Goal: Information Seeking & Learning: Learn about a topic

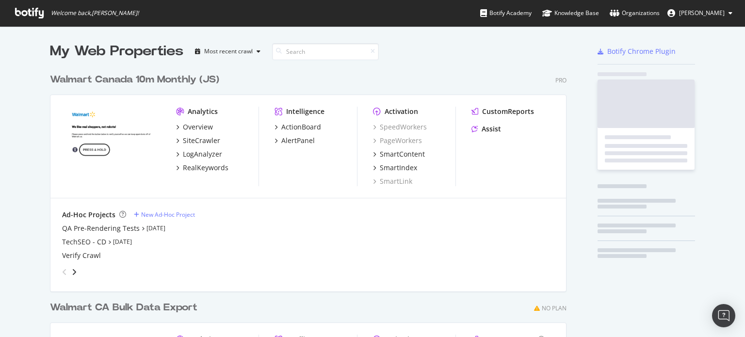
scroll to position [330, 730]
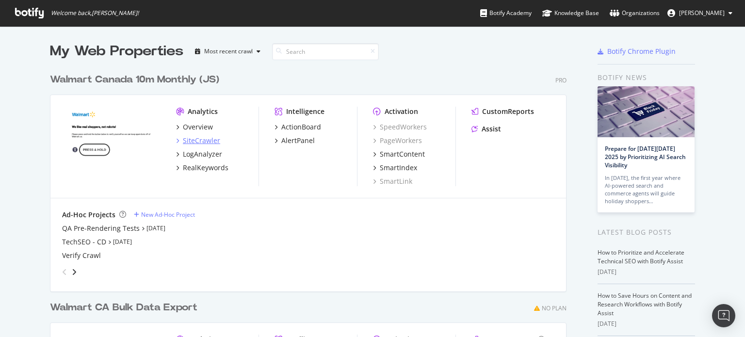
click at [196, 137] on div "SiteCrawler" at bounding box center [201, 141] width 37 height 10
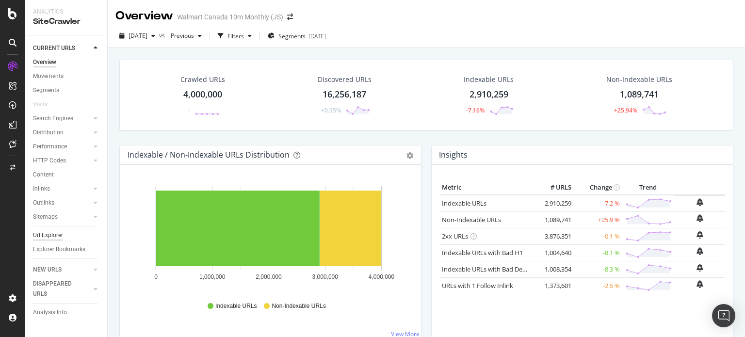
click at [42, 233] on div "Url Explorer" at bounding box center [48, 236] width 30 height 10
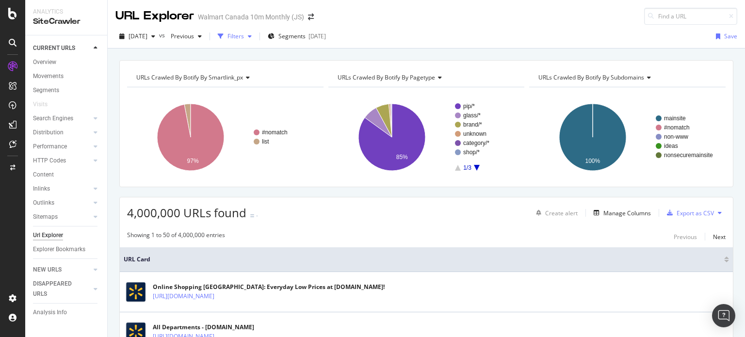
click at [256, 31] on div "Filters" at bounding box center [235, 36] width 42 height 15
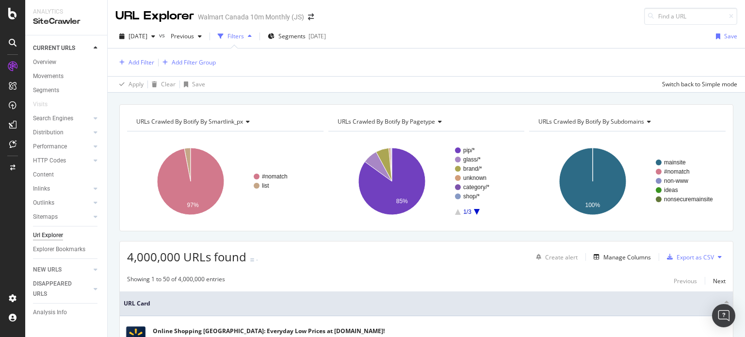
click at [256, 31] on div "Filters" at bounding box center [235, 36] width 42 height 15
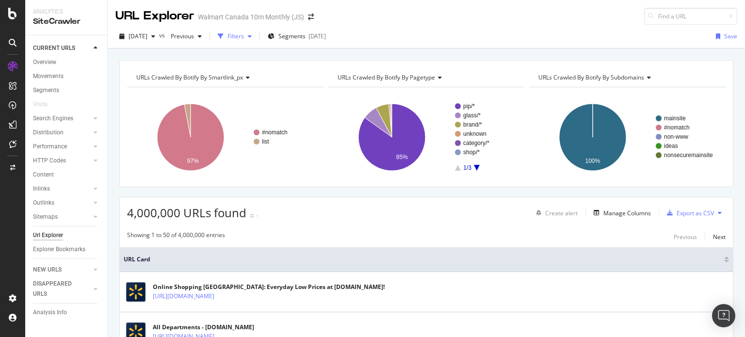
click at [256, 31] on div "Filters" at bounding box center [235, 36] width 42 height 15
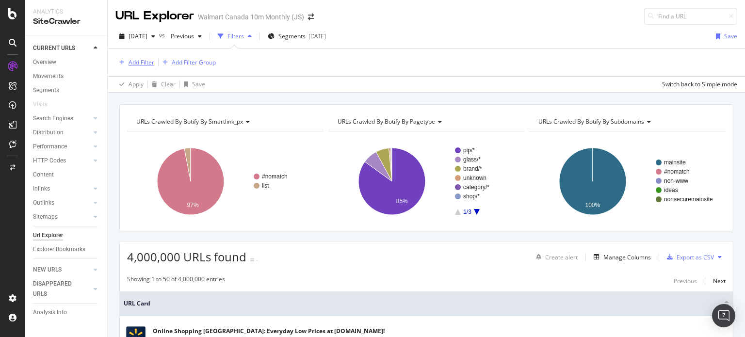
click at [153, 61] on div "Add Filter" at bounding box center [142, 62] width 26 height 8
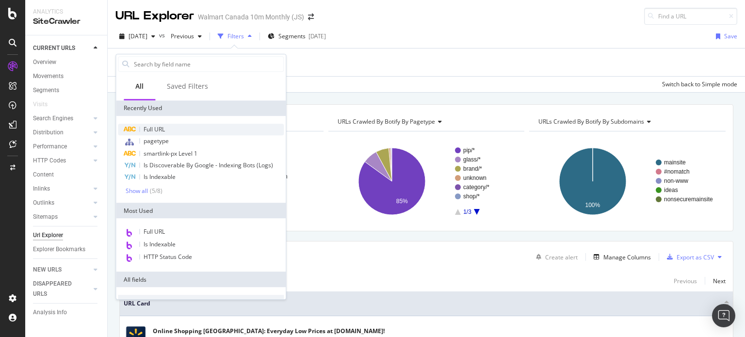
click at [155, 128] on span "Full URL" at bounding box center [154, 129] width 21 height 8
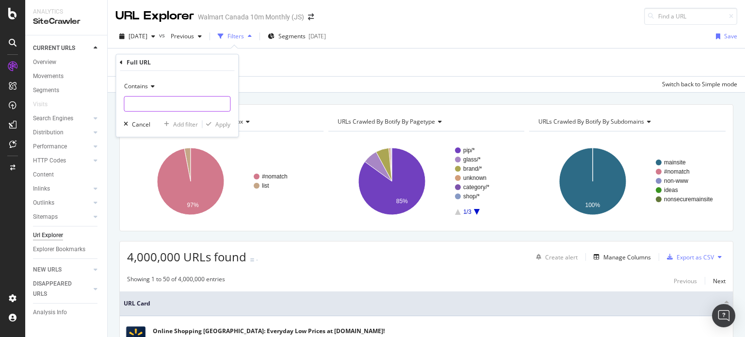
click at [156, 104] on input "text" at bounding box center [177, 104] width 106 height 16
type input "/fr/browse/"
click at [219, 124] on div "Apply" at bounding box center [222, 124] width 15 height 8
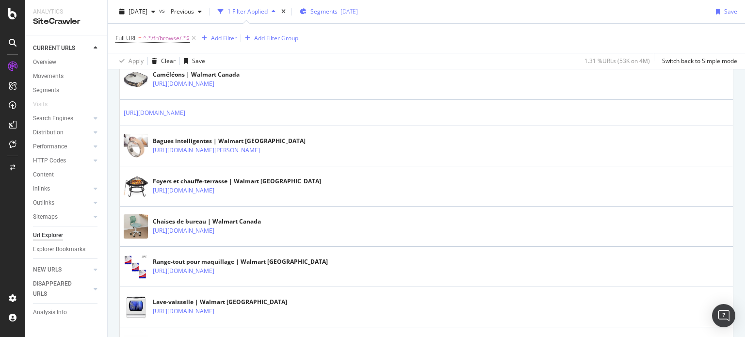
scroll to position [790, 0]
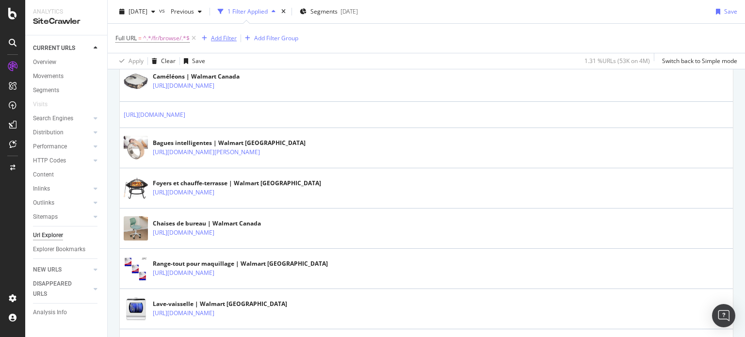
click at [230, 41] on div "Add Filter" at bounding box center [224, 38] width 26 height 8
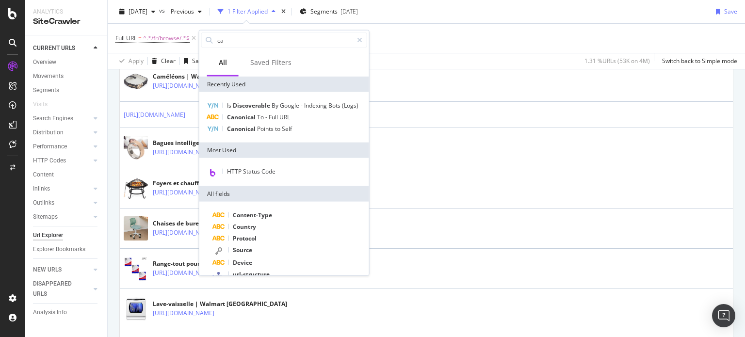
type input "can"
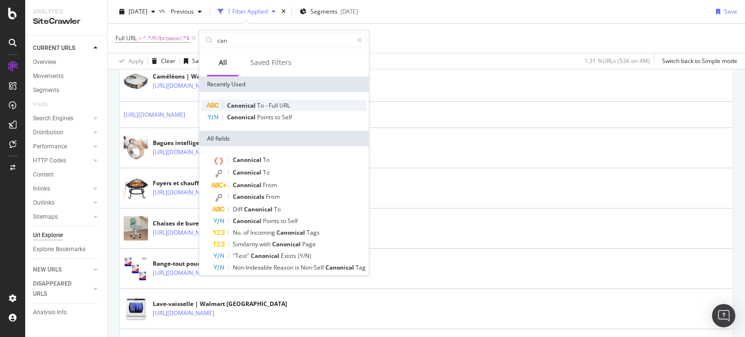
click at [244, 105] on span "Canonical" at bounding box center [242, 105] width 30 height 8
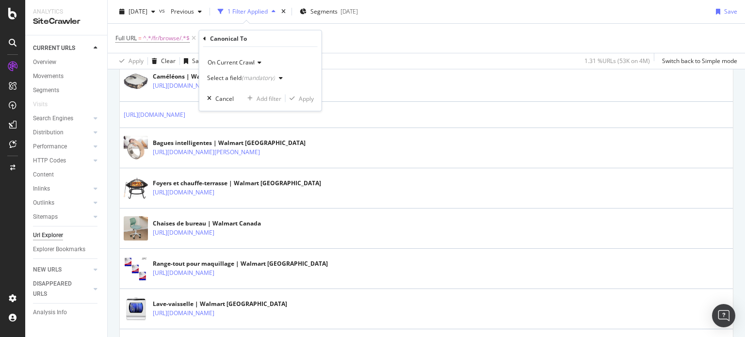
click at [219, 81] on div "Select a field (mandatory)" at bounding box center [247, 78] width 80 height 15
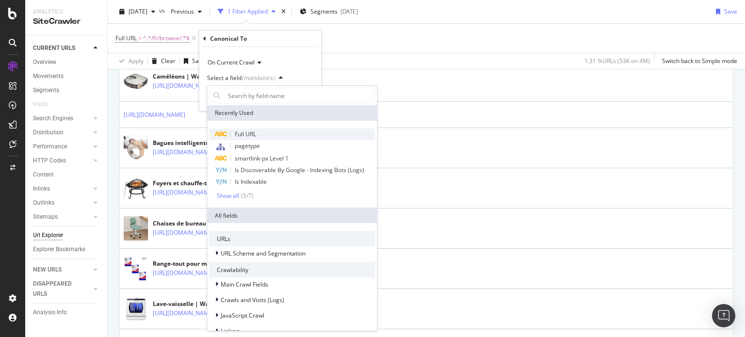
click at [236, 135] on span "Full URL" at bounding box center [245, 134] width 21 height 8
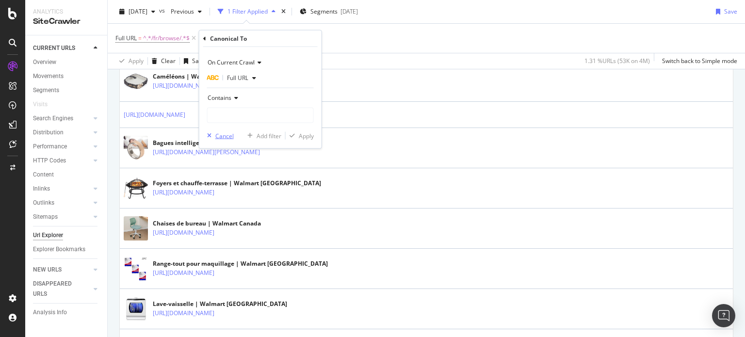
click at [218, 136] on div "Cancel" at bounding box center [224, 136] width 18 height 8
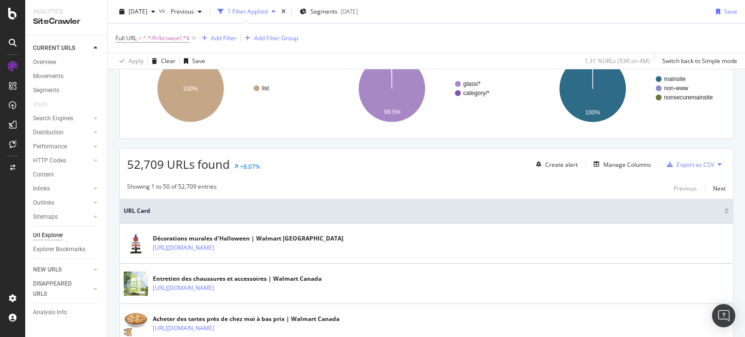
scroll to position [0, 0]
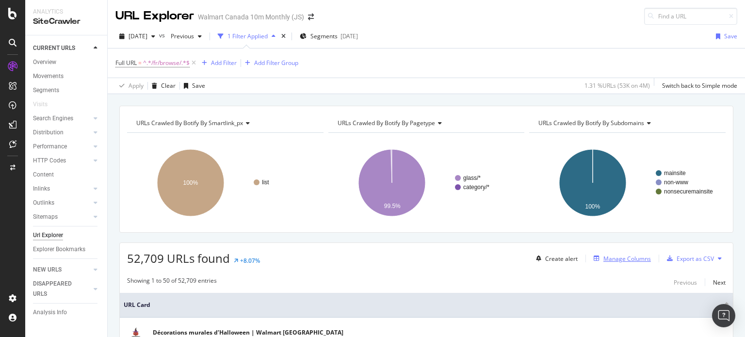
click at [626, 256] on div "Manage Columns" at bounding box center [628, 259] width 48 height 8
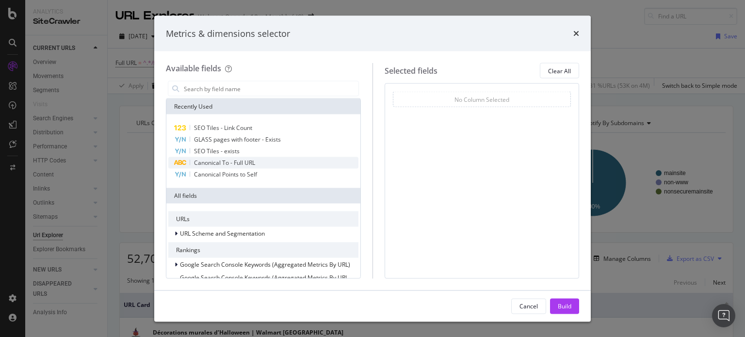
click at [215, 163] on span "Canonical To - Full URL" at bounding box center [224, 163] width 61 height 8
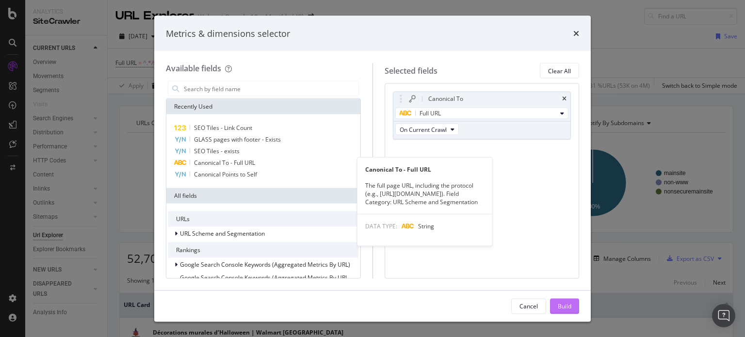
click at [564, 307] on div "Build" at bounding box center [565, 306] width 14 height 8
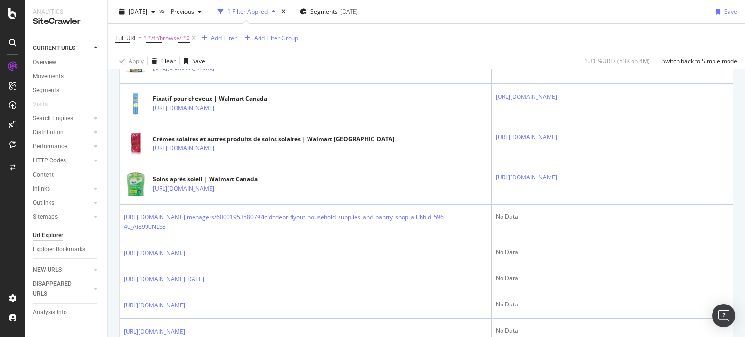
scroll to position [398, 0]
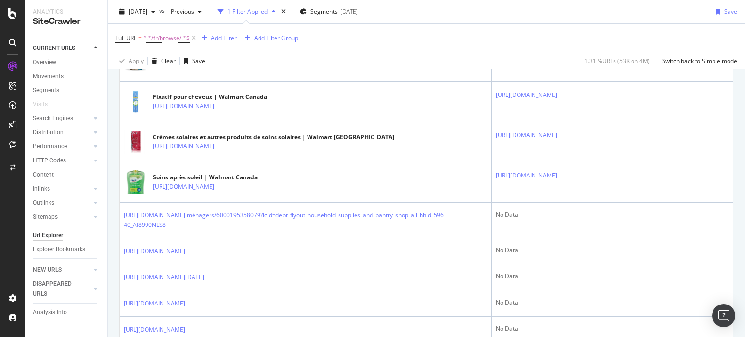
click at [226, 36] on div "Add Filter" at bounding box center [224, 38] width 26 height 8
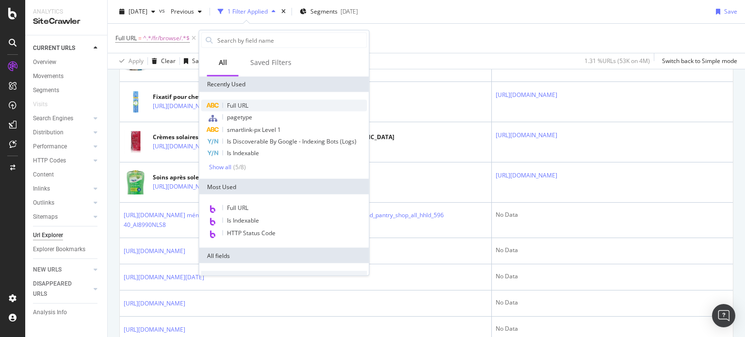
click at [236, 103] on span "Full URL" at bounding box center [237, 105] width 21 height 8
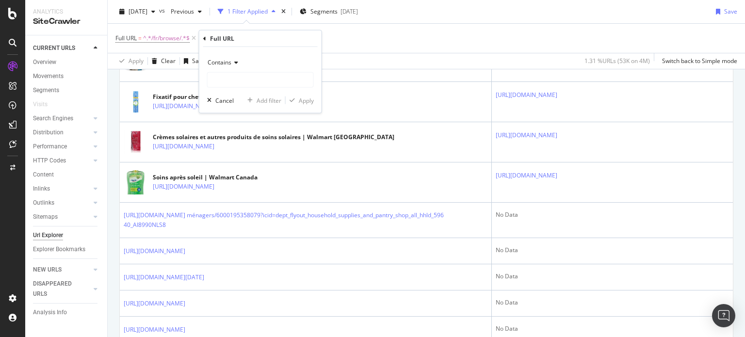
click at [217, 58] on span "Contains" at bounding box center [220, 62] width 24 height 8
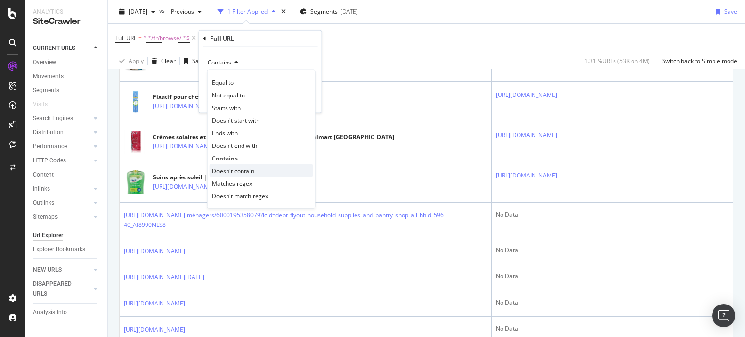
click at [228, 172] on span "Doesn't contain" at bounding box center [233, 170] width 42 height 8
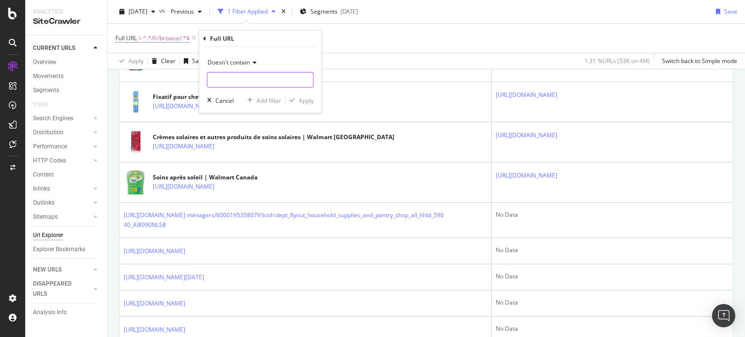
click at [229, 78] on input "text" at bounding box center [261, 80] width 106 height 16
type input "?"
click at [303, 101] on div "Apply" at bounding box center [306, 100] width 15 height 8
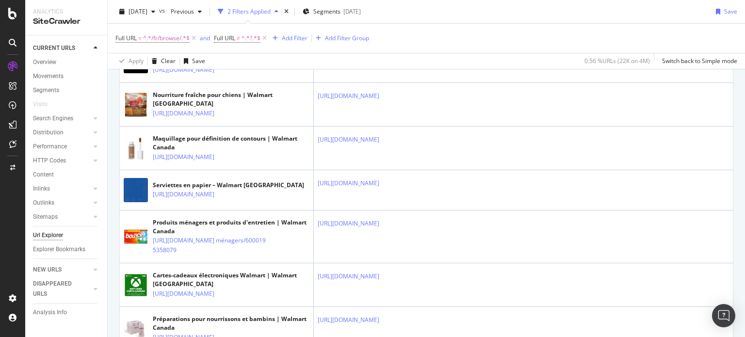
scroll to position [1685, 0]
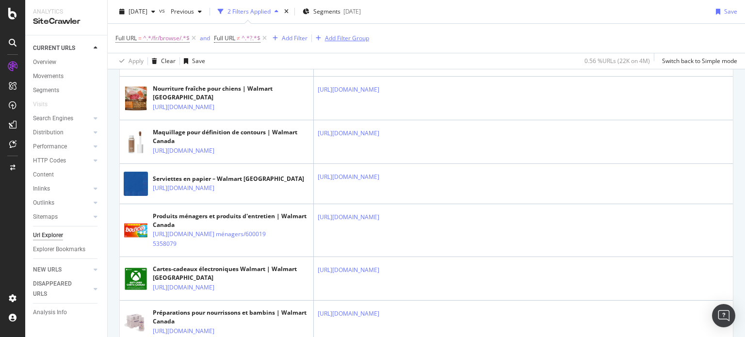
click at [331, 38] on div "Add Filter Group" at bounding box center [347, 38] width 44 height 8
click at [263, 38] on icon at bounding box center [265, 38] width 8 height 10
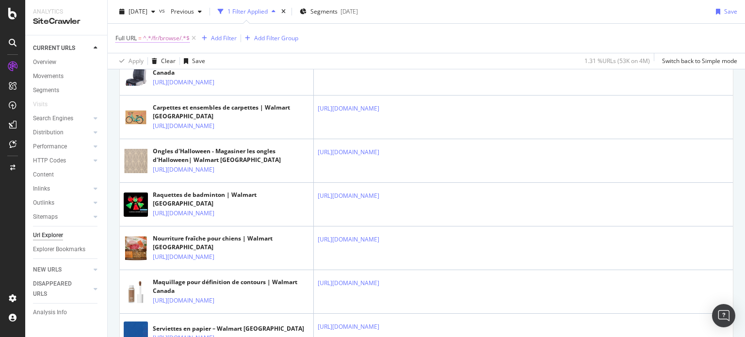
click at [176, 34] on span "^.*/fr/browse/.*$" at bounding box center [166, 39] width 47 height 14
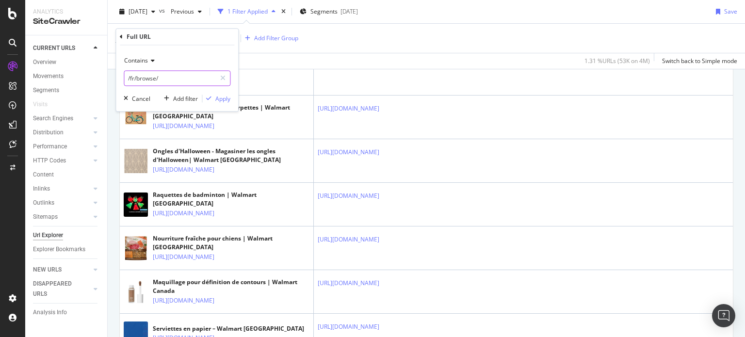
click at [167, 75] on input "/fr/browse/" at bounding box center [170, 79] width 92 height 16
paste input "[URL][DOMAIN_NAME]"
type input "[URL][DOMAIN_NAME]"
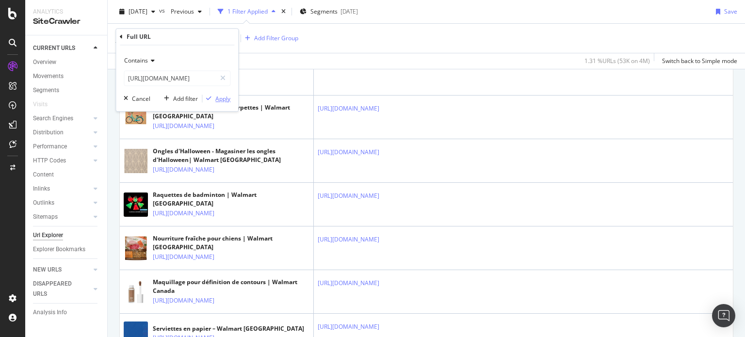
click at [224, 99] on div "Apply" at bounding box center [222, 99] width 15 height 8
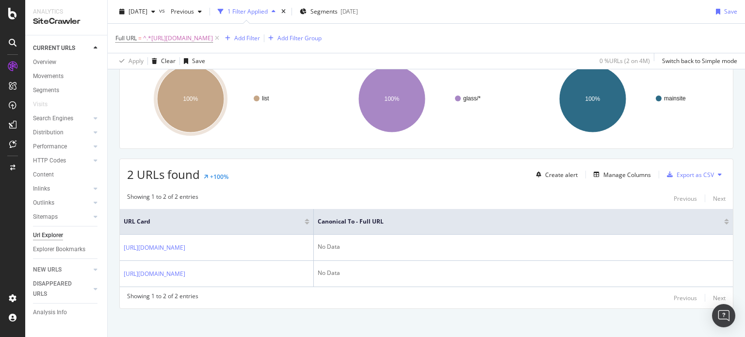
scroll to position [126, 0]
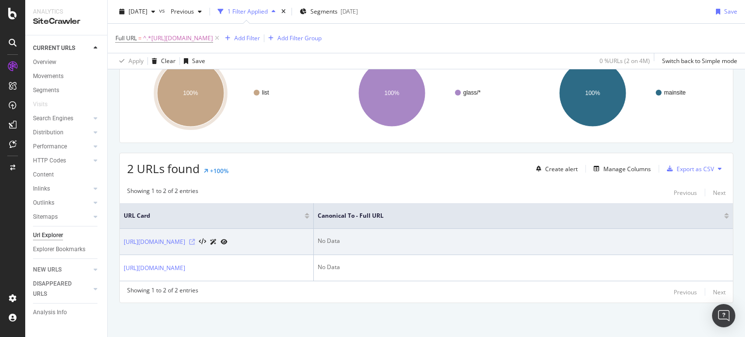
click at [195, 239] on icon at bounding box center [192, 242] width 6 height 6
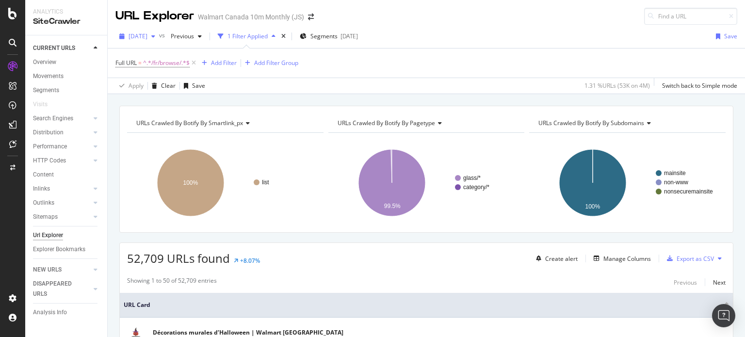
click at [148, 34] on span "[DATE]" at bounding box center [138, 36] width 19 height 8
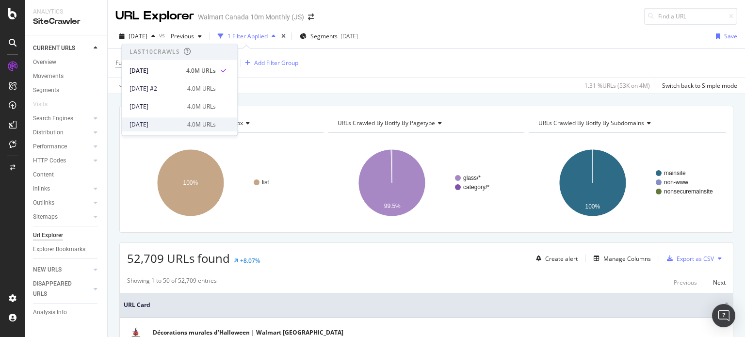
click at [171, 124] on div "[DATE]" at bounding box center [156, 124] width 52 height 9
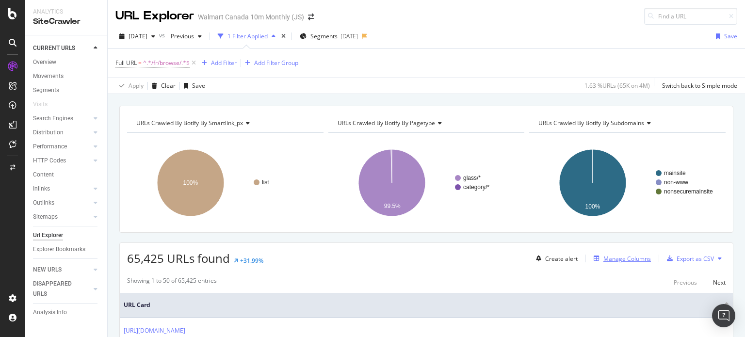
click at [633, 260] on div "Manage Columns" at bounding box center [628, 259] width 48 height 8
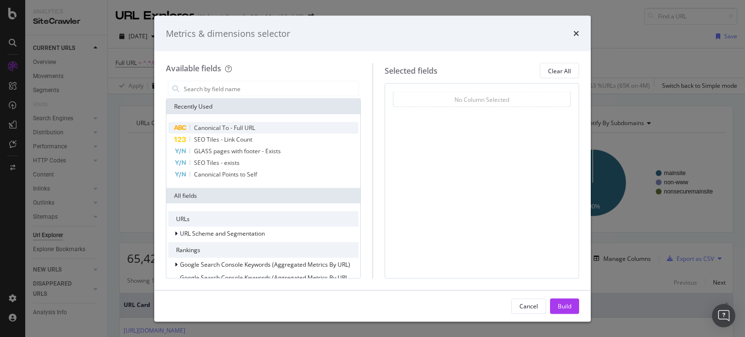
click at [248, 128] on span "Canonical To - Full URL" at bounding box center [224, 128] width 61 height 8
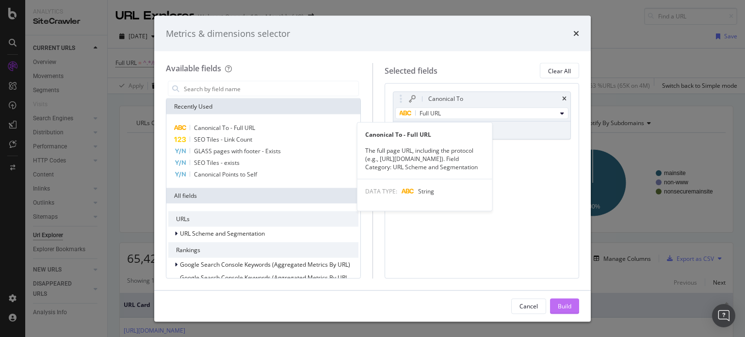
click at [564, 307] on div "Build" at bounding box center [565, 306] width 14 height 8
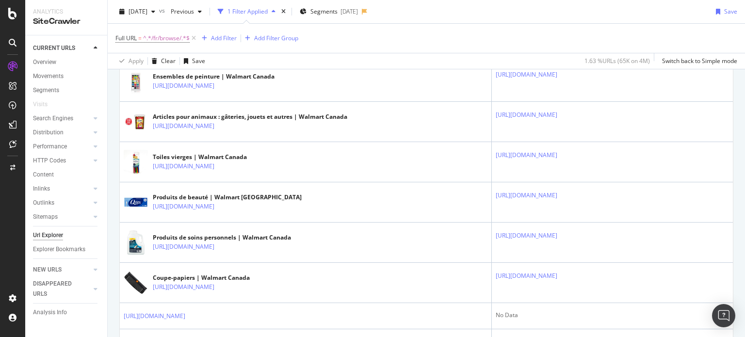
scroll to position [440, 0]
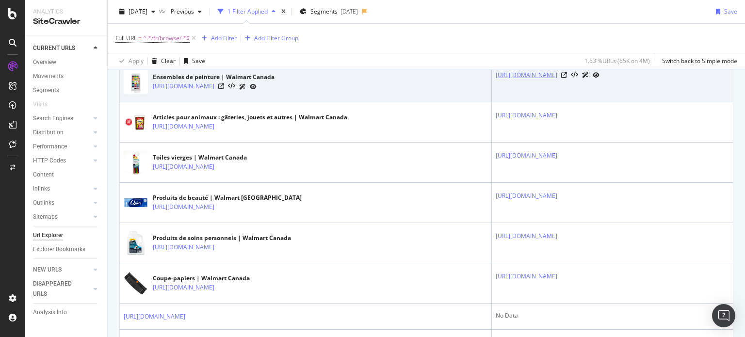
drag, startPoint x: 575, startPoint y: 170, endPoint x: 427, endPoint y: 151, distance: 149.3
click at [492, 102] on td "[URL][DOMAIN_NAME]" at bounding box center [612, 82] width 241 height 40
copy link "[URL][DOMAIN_NAME]"
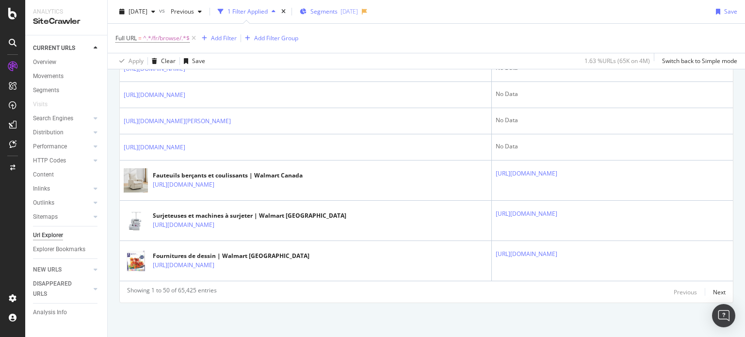
scroll to position [1637, 0]
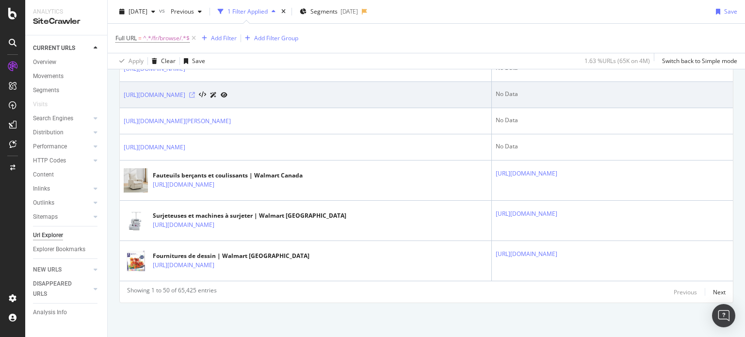
click at [195, 98] on icon at bounding box center [192, 95] width 6 height 6
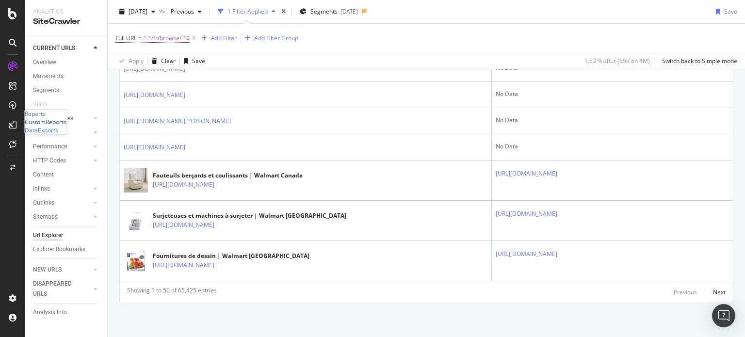
click at [47, 126] on div "CustomReports" at bounding box center [46, 122] width 42 height 8
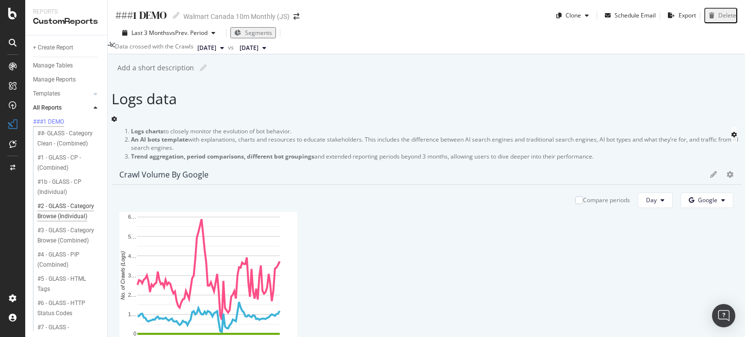
click at [60, 222] on div "#2 - GLASS - Category Browse (Individual)" at bounding box center [66, 211] width 58 height 20
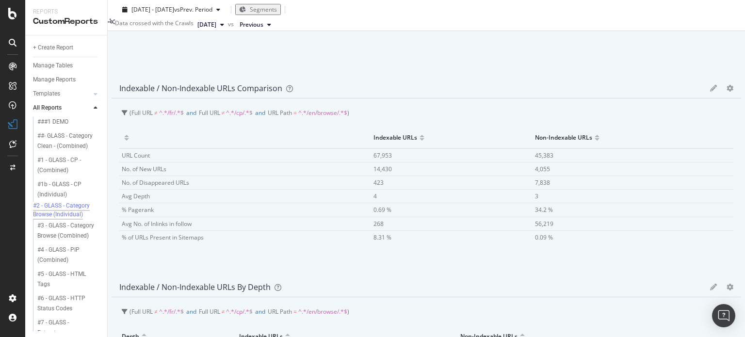
scroll to position [1110, 0]
click at [216, 29] on span "[DATE]" at bounding box center [207, 24] width 19 height 9
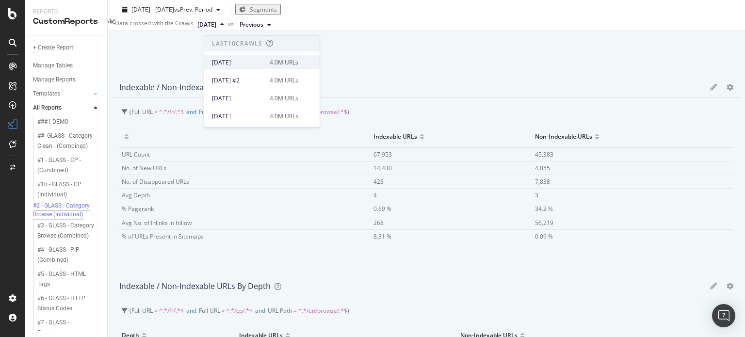
click at [258, 64] on div "[DATE]" at bounding box center [238, 62] width 52 height 9
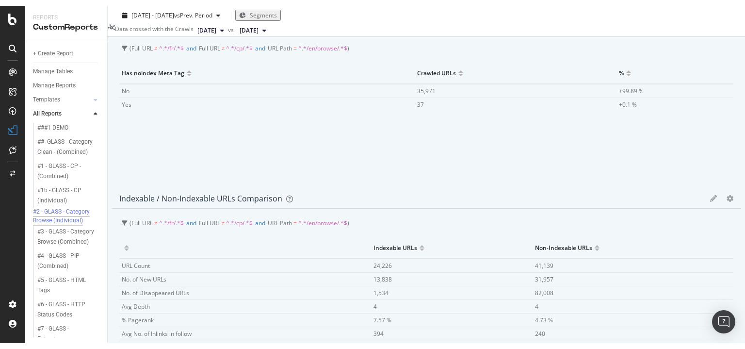
scroll to position [1015, 0]
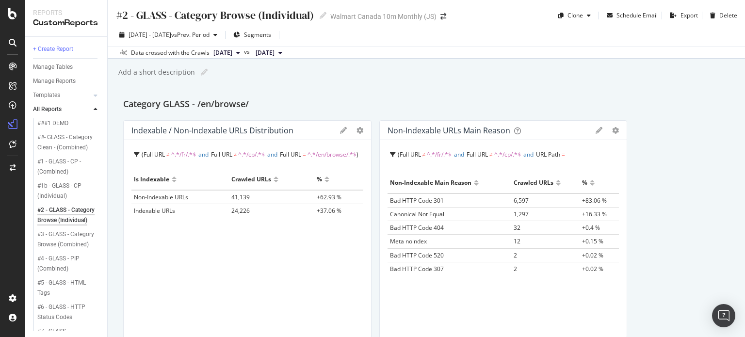
click at [232, 56] on span "[DATE]" at bounding box center [223, 53] width 19 height 9
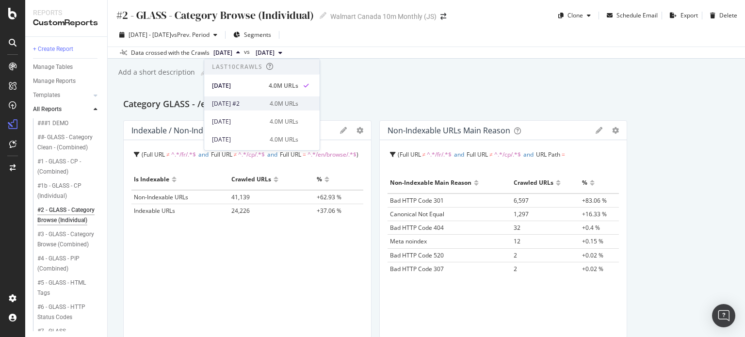
click at [240, 99] on div "2025 Sep. 19th #2" at bounding box center [238, 103] width 52 height 9
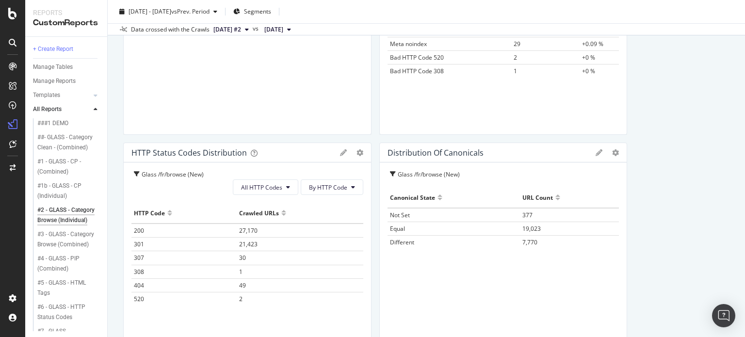
scroll to position [1133, 0]
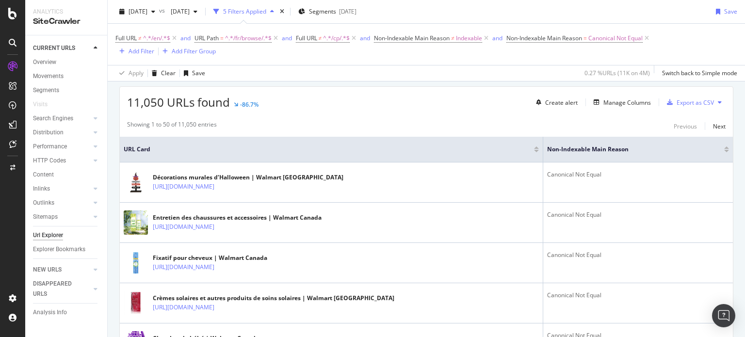
scroll to position [167, 0]
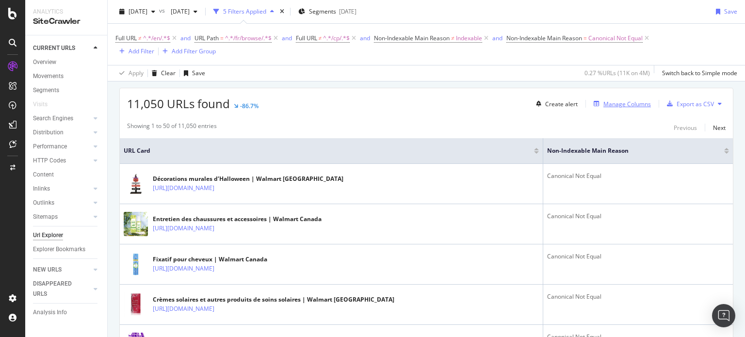
click at [626, 105] on div "Manage Columns" at bounding box center [628, 104] width 48 height 8
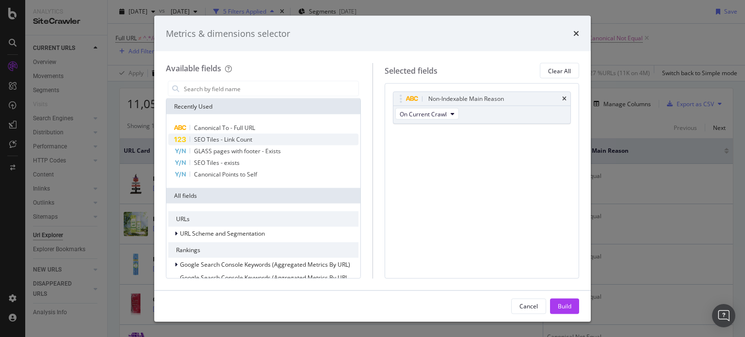
click at [245, 138] on span "SEO Tiles - Link Count" at bounding box center [223, 139] width 58 height 8
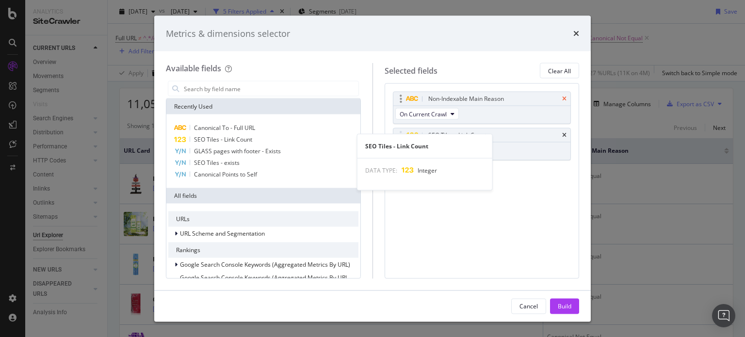
click at [565, 99] on icon "times" at bounding box center [564, 99] width 4 height 6
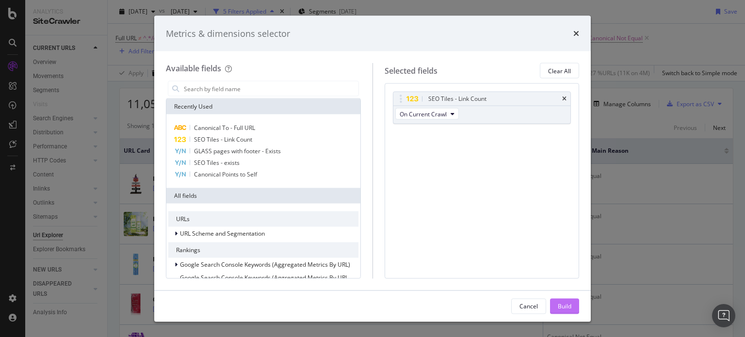
click at [568, 307] on div "Build" at bounding box center [565, 306] width 14 height 8
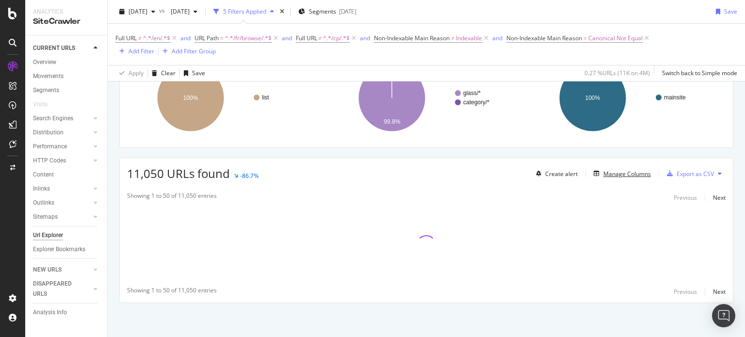
scroll to position [96, 0]
click at [623, 176] on div "Manage Columns" at bounding box center [628, 175] width 48 height 8
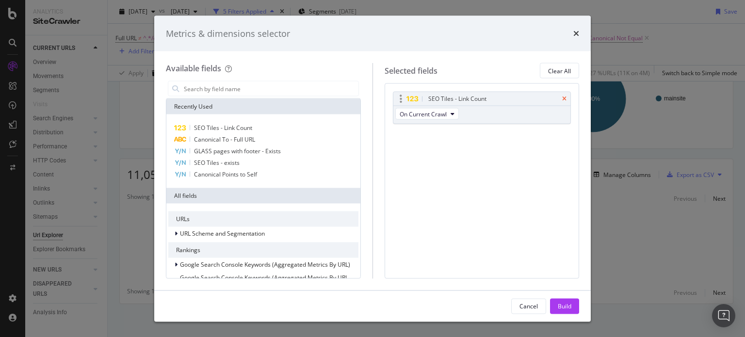
click at [565, 99] on icon "times" at bounding box center [564, 99] width 4 height 6
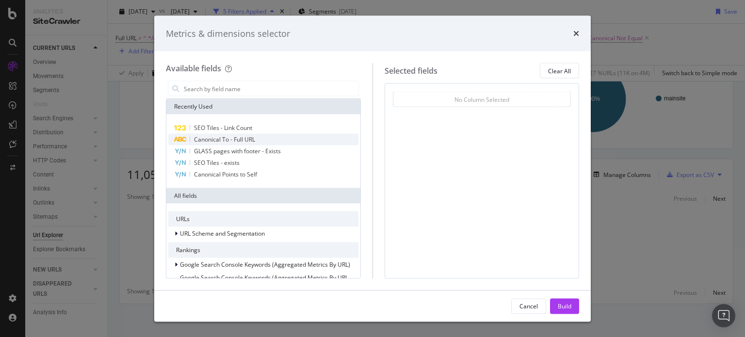
click at [242, 143] on span "Canonical To - Full URL" at bounding box center [224, 139] width 61 height 8
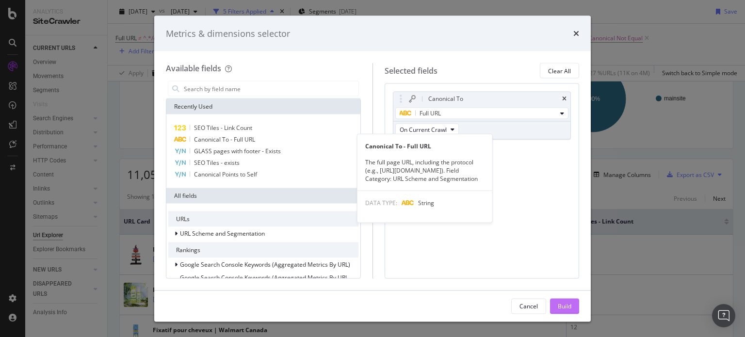
click at [570, 311] on div "Build" at bounding box center [565, 306] width 14 height 15
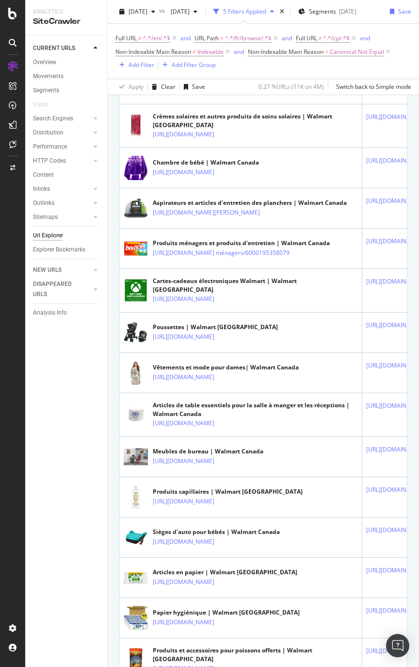
scroll to position [372, 0]
